Goal: Task Accomplishment & Management: Complete application form

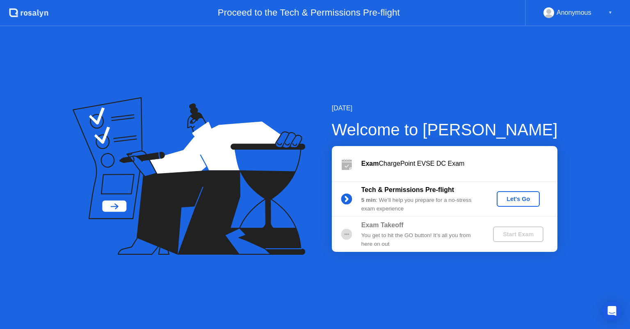
click at [523, 202] on div "Let's Go" at bounding box center [518, 198] width 36 height 7
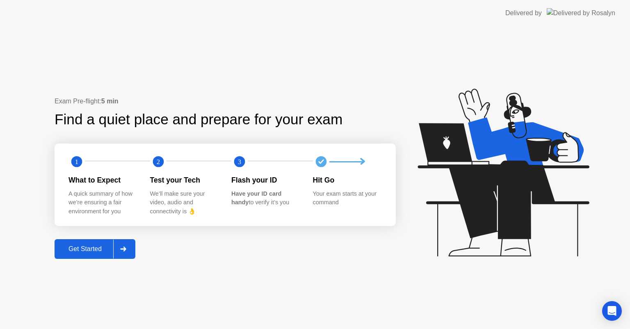
click at [85, 248] on div "Get Started" at bounding box center [85, 248] width 56 height 7
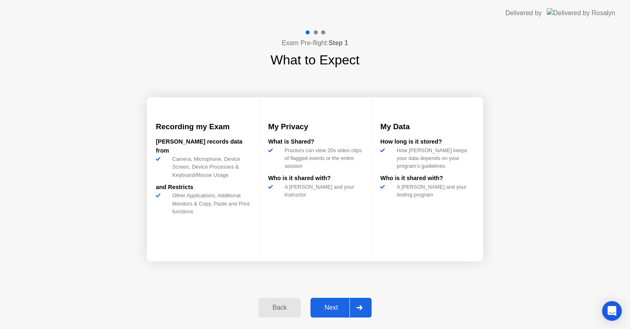
click at [332, 315] on button "Next" at bounding box center [340, 308] width 61 height 20
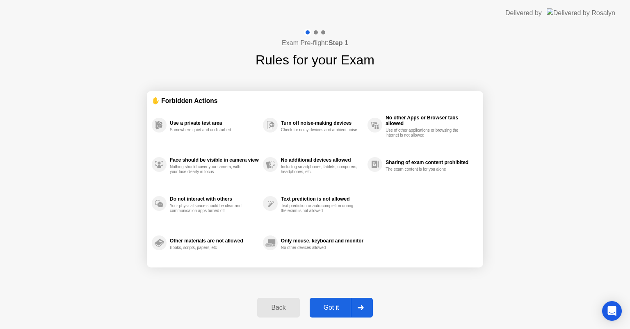
click at [333, 309] on div "Got it" at bounding box center [331, 307] width 39 height 7
select select "**********"
select select "*******"
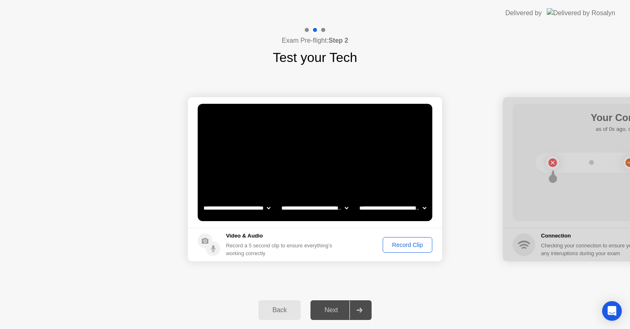
click at [268, 207] on select "**********" at bounding box center [237, 208] width 70 height 16
click at [343, 208] on select "**********" at bounding box center [315, 208] width 70 height 16
click at [280, 200] on select "**********" at bounding box center [315, 208] width 70 height 16
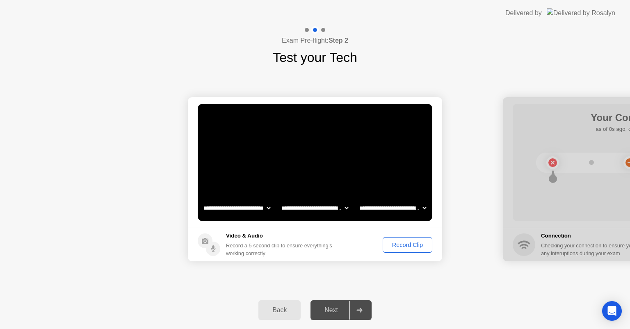
click at [402, 244] on div "Record Clip" at bounding box center [407, 244] width 44 height 7
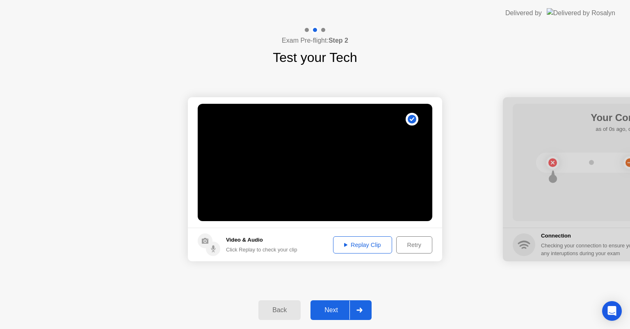
click at [338, 310] on div "Next" at bounding box center [331, 309] width 36 height 7
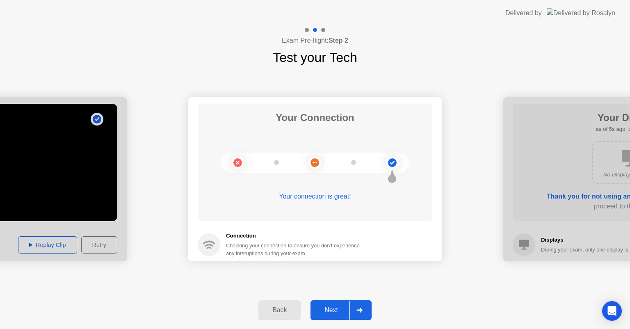
click at [338, 310] on div "Next" at bounding box center [331, 309] width 36 height 7
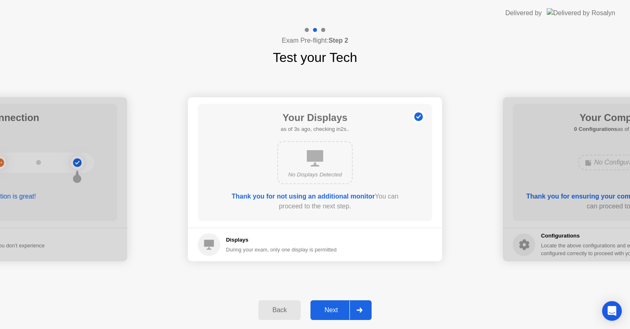
click at [338, 310] on div "Next" at bounding box center [331, 309] width 36 height 7
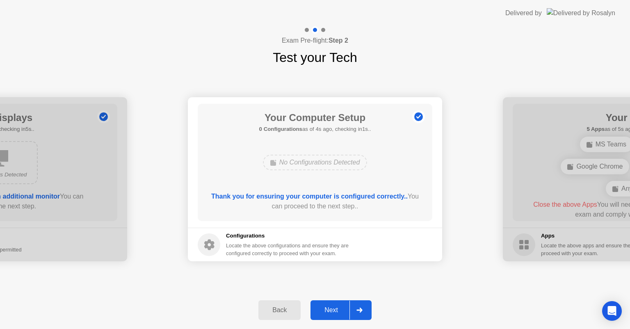
click at [338, 310] on div "Next" at bounding box center [331, 309] width 36 height 7
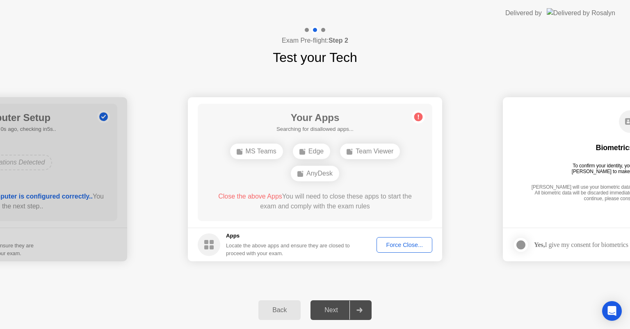
click at [373, 149] on div "Team Viewer" at bounding box center [370, 151] width 60 height 16
click at [407, 244] on div "Force Close..." at bounding box center [404, 244] width 50 height 7
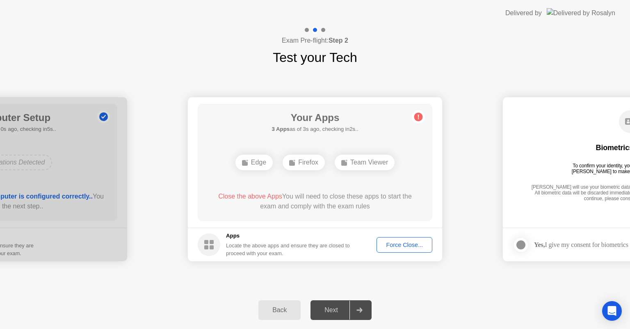
click at [398, 244] on div "Force Close..." at bounding box center [404, 244] width 50 height 7
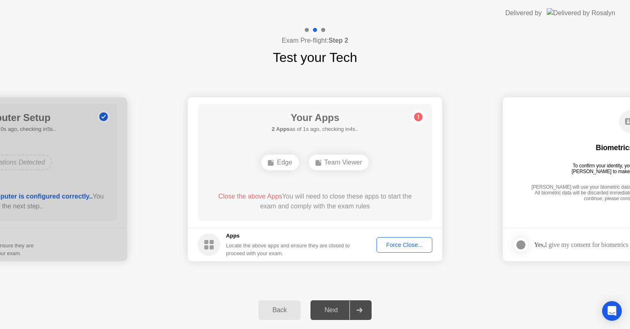
click at [398, 247] on div "Force Close..." at bounding box center [404, 244] width 50 height 7
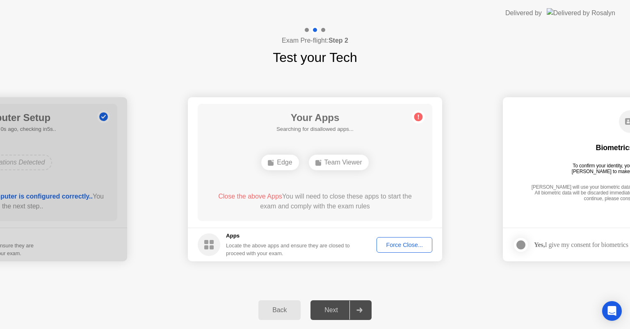
click at [331, 308] on div "Next" at bounding box center [331, 309] width 36 height 7
click at [405, 249] on button "Force Close..." at bounding box center [404, 245] width 56 height 16
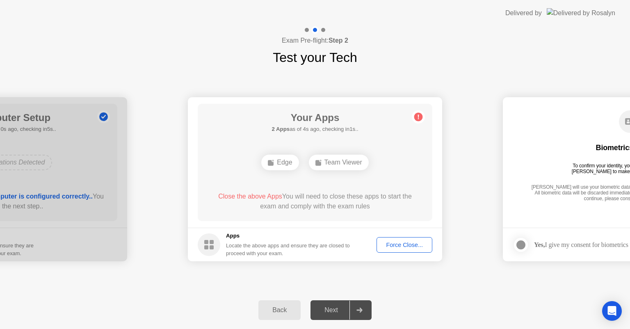
click at [408, 243] on div "Force Close..." at bounding box center [404, 244] width 50 height 7
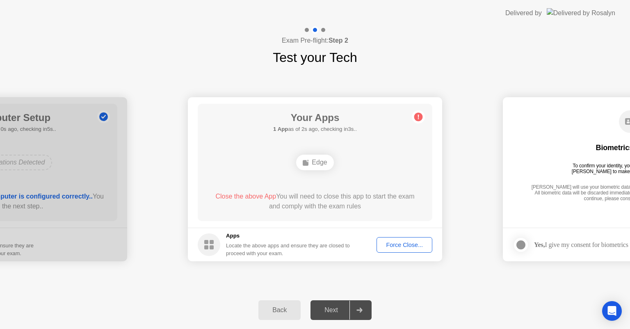
click at [400, 245] on div "Force Close..." at bounding box center [404, 244] width 50 height 7
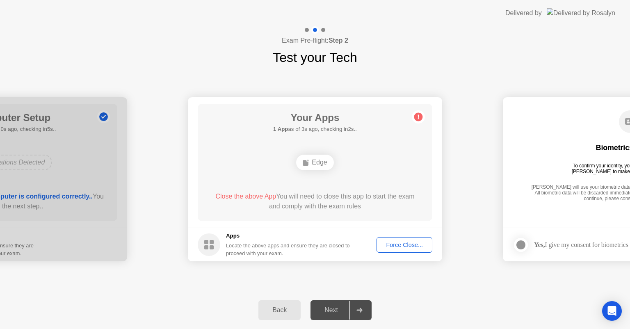
click at [402, 243] on div "Force Close..." at bounding box center [404, 244] width 50 height 7
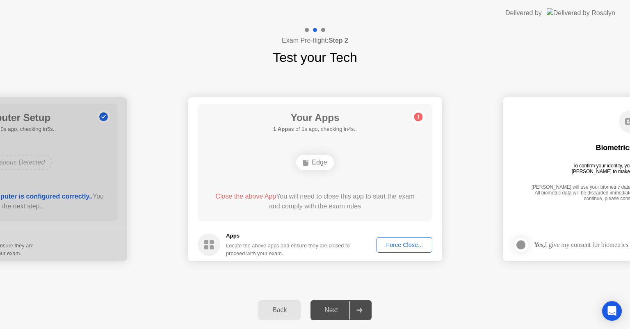
click at [392, 244] on div "Force Close..." at bounding box center [404, 244] width 50 height 7
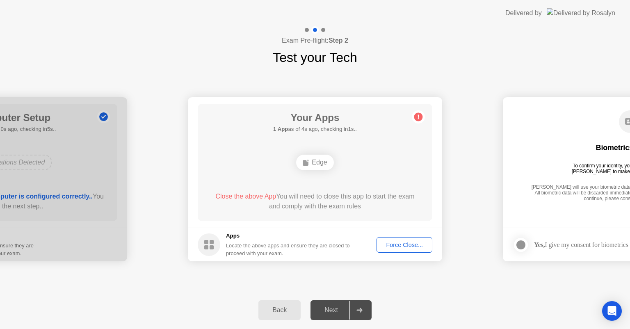
click at [409, 245] on div "Force Close..." at bounding box center [404, 244] width 50 height 7
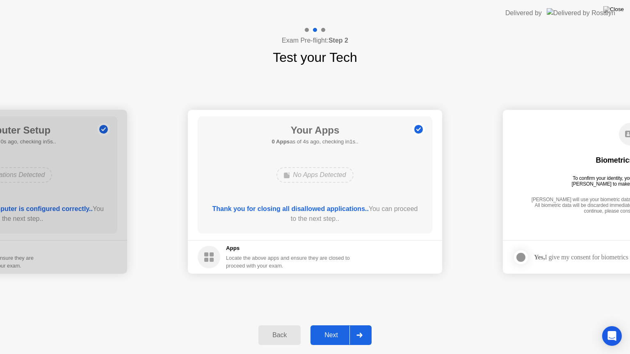
click at [339, 328] on div "Next" at bounding box center [331, 335] width 36 height 7
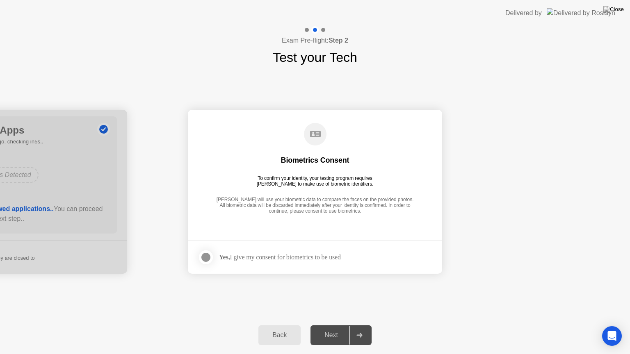
click at [204, 257] on div at bounding box center [206, 257] width 10 height 10
click at [333, 328] on div "Next" at bounding box center [331, 335] width 36 height 7
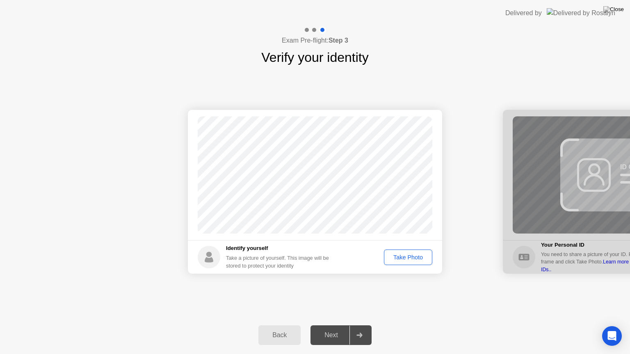
click at [411, 257] on div "Take Photo" at bounding box center [407, 257] width 43 height 7
click at [343, 328] on div "Next" at bounding box center [331, 335] width 36 height 7
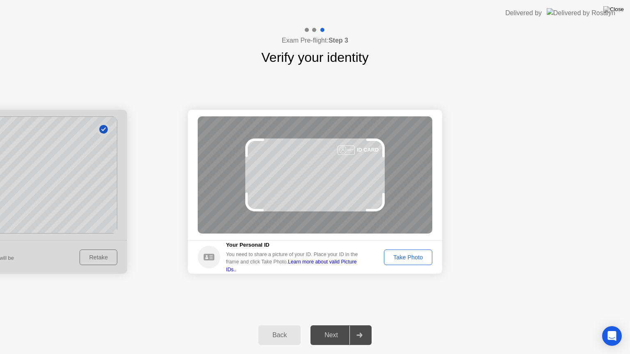
click at [415, 257] on div "Take Photo" at bounding box center [407, 257] width 43 height 7
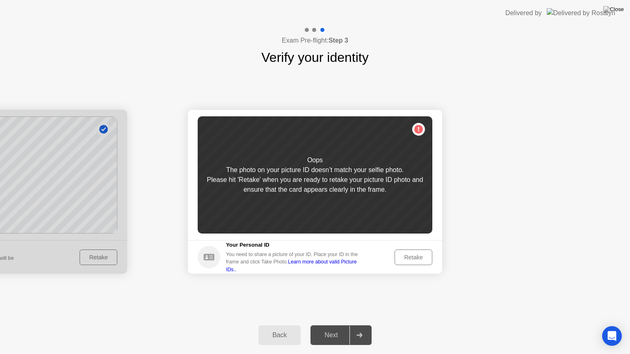
click at [418, 263] on button "Retake" at bounding box center [413, 258] width 38 height 16
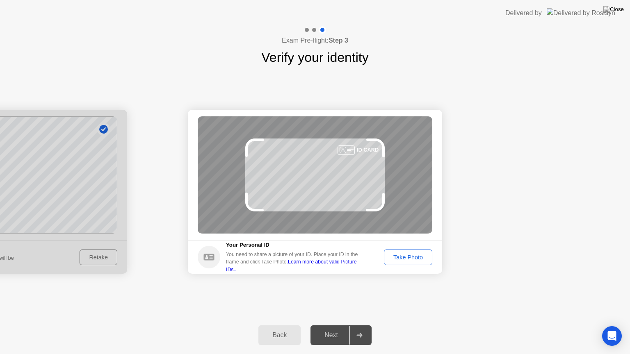
click at [407, 255] on div "Take Photo" at bounding box center [407, 257] width 43 height 7
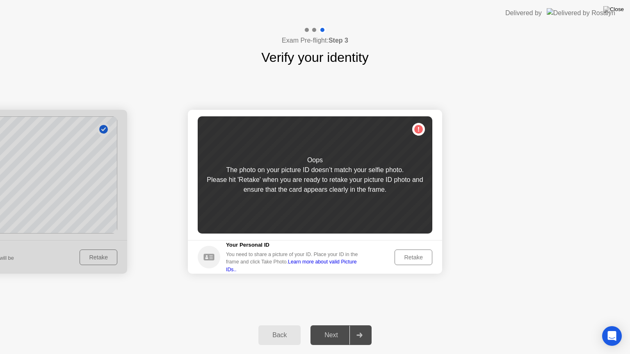
click at [112, 245] on div at bounding box center [0, 192] width 254 height 164
click at [274, 328] on button "Back" at bounding box center [279, 335] width 42 height 20
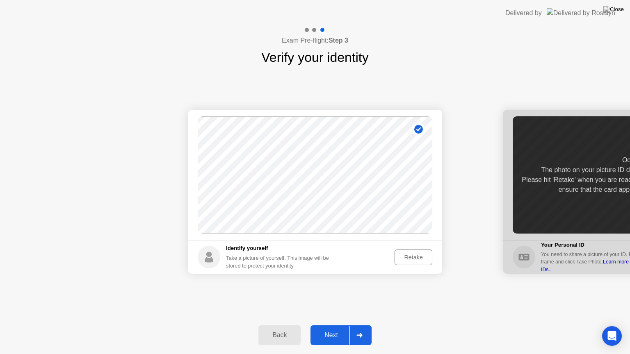
click at [414, 259] on div "Retake" at bounding box center [413, 257] width 32 height 7
click at [414, 259] on div "Take Photo" at bounding box center [407, 257] width 43 height 7
click at [337, 328] on div "Next" at bounding box center [331, 335] width 36 height 7
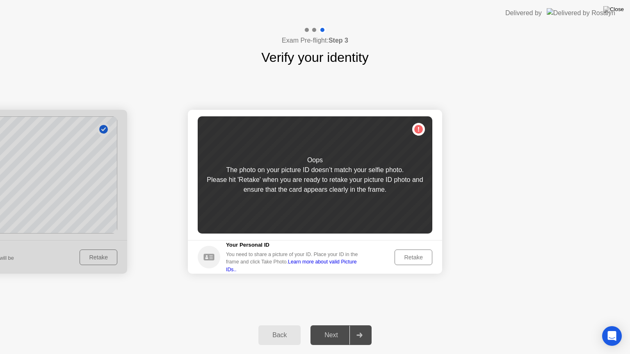
click at [414, 255] on div "Retake" at bounding box center [413, 257] width 32 height 7
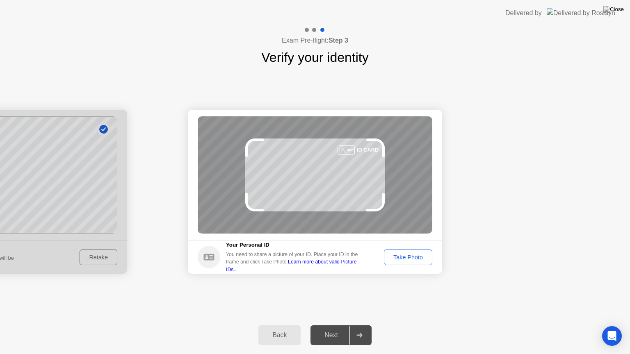
click at [414, 255] on div "Take Photo" at bounding box center [407, 257] width 43 height 7
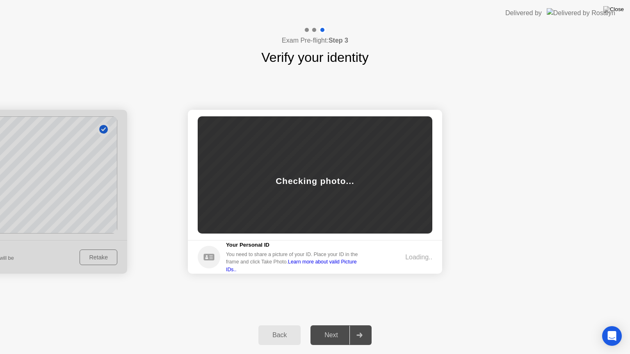
click at [414, 255] on div "Loading.." at bounding box center [418, 257] width 27 height 10
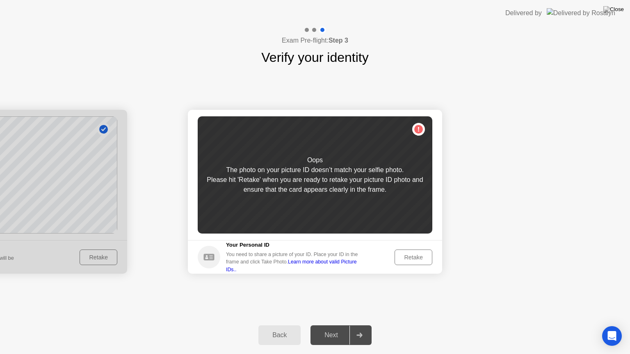
click at [351, 266] on link "Learn more about valid Picture IDs.." at bounding box center [291, 265] width 131 height 13
click at [416, 255] on div "Retake" at bounding box center [413, 257] width 32 height 7
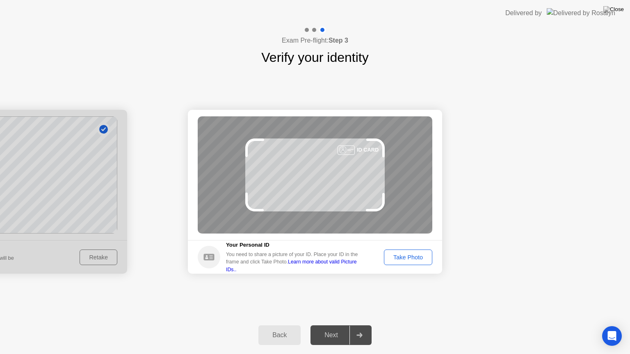
click at [416, 255] on div "Take Photo" at bounding box center [407, 257] width 43 height 7
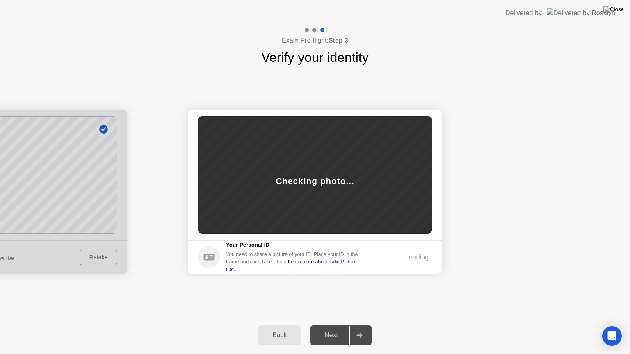
click at [416, 255] on div "Loading.." at bounding box center [418, 257] width 27 height 10
click at [333, 328] on div "Next" at bounding box center [331, 335] width 36 height 7
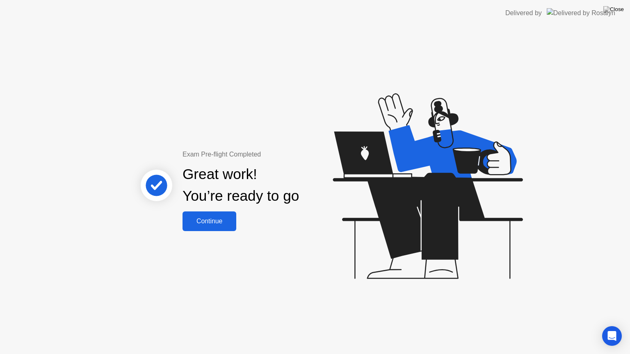
click at [217, 222] on div "Continue" at bounding box center [209, 221] width 49 height 7
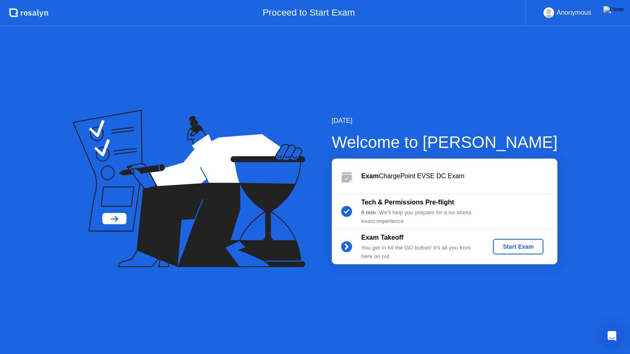
click at [530, 249] on div "Start Exam" at bounding box center [518, 246] width 44 height 7
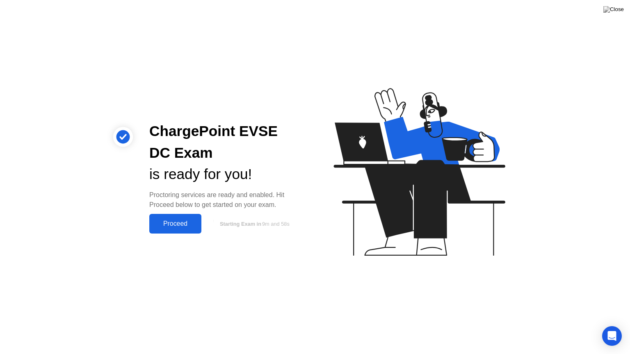
click at [179, 225] on div "Proceed" at bounding box center [175, 223] width 47 height 7
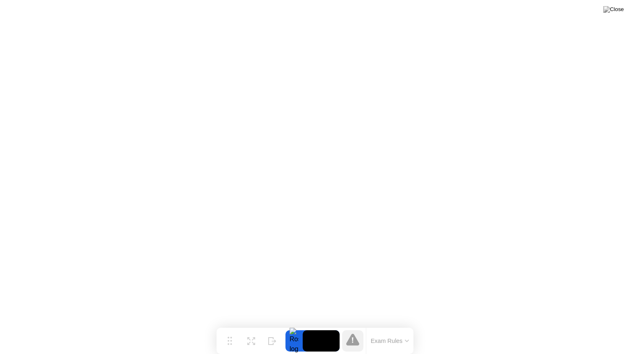
click at [348, 328] on icon at bounding box center [352, 340] width 13 height 12
click at [407, 328] on icon at bounding box center [406, 341] width 3 height 2
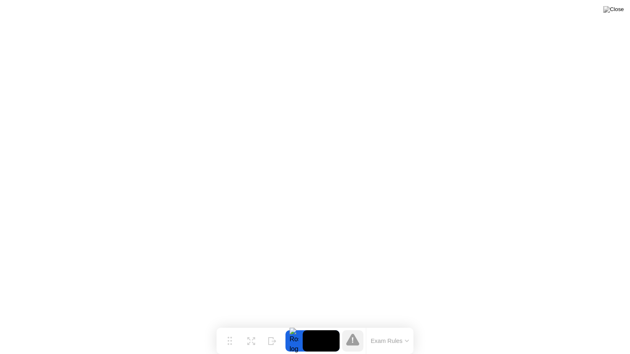
click at [389, 328] on button "Exam Rules" at bounding box center [389, 340] width 43 height 7
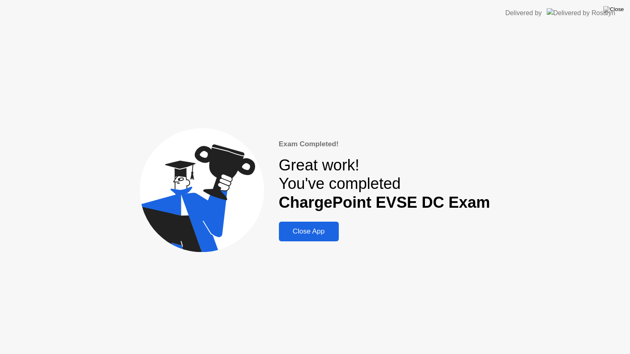
click at [314, 230] on div "Close App" at bounding box center [308, 231] width 55 height 8
